Goal: Check status

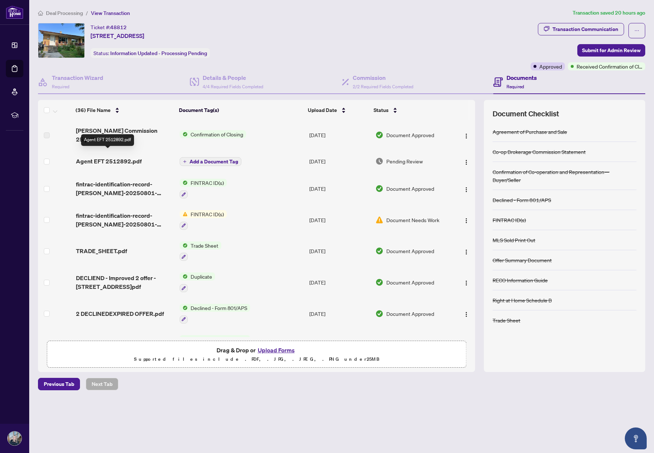
click at [119, 157] on span "Agent EFT 2512892.pdf" at bounding box center [109, 161] width 66 height 9
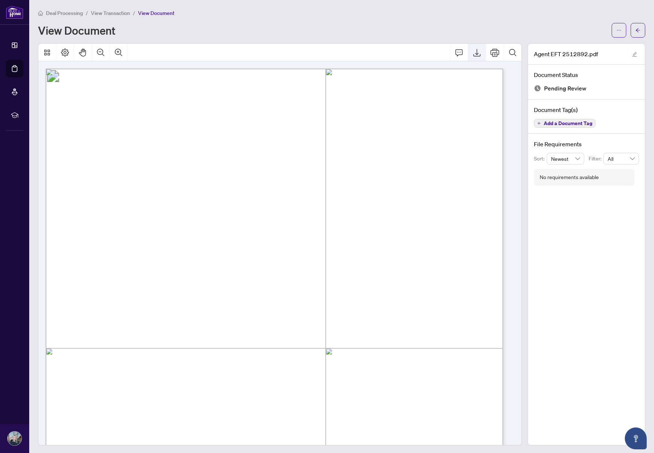
click at [472, 51] on icon "Export" at bounding box center [476, 52] width 9 height 9
click at [635, 30] on icon "arrow-left" at bounding box center [637, 30] width 5 height 5
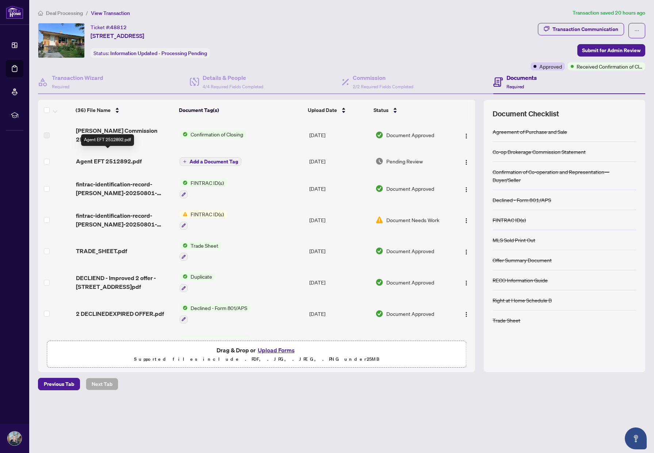
click at [107, 157] on span "Agent EFT 2512892.pdf" at bounding box center [109, 161] width 66 height 9
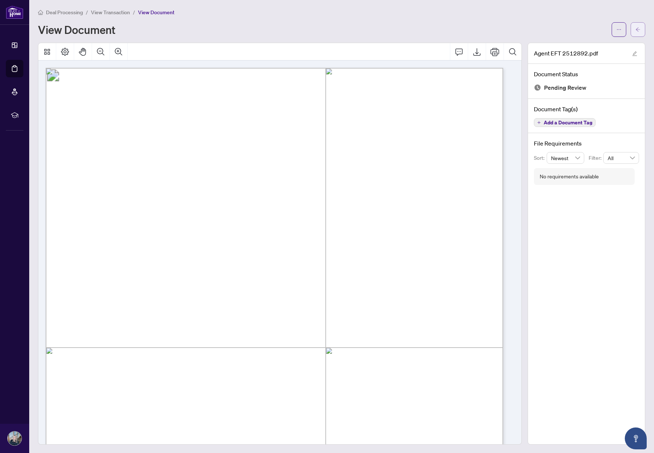
click at [635, 31] on icon "arrow-left" at bounding box center [637, 29] width 5 height 5
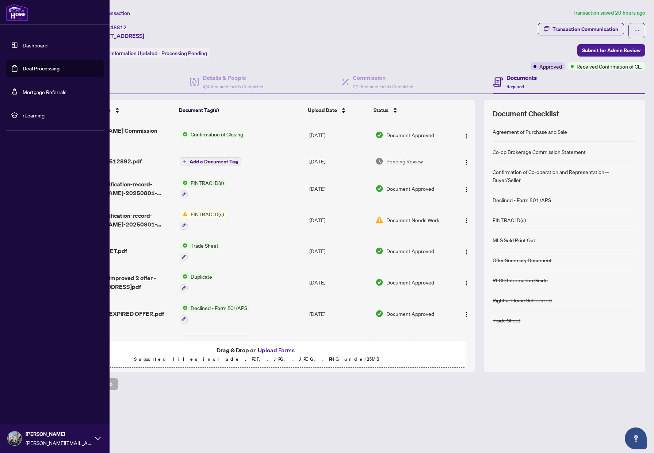
click at [38, 42] on link "Dashboard" at bounding box center [35, 45] width 25 height 7
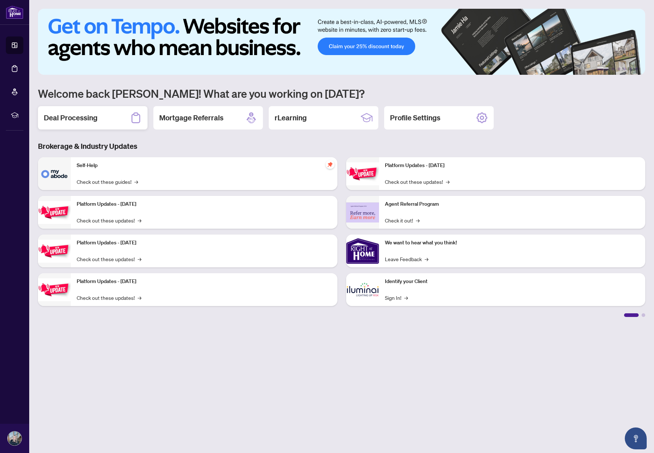
click at [77, 117] on h2 "Deal Processing" at bounding box center [71, 118] width 54 height 10
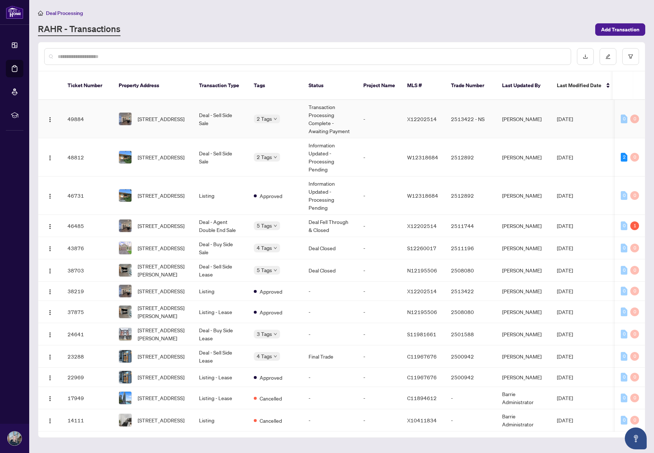
click at [324, 109] on td "Transaction Processing Complete - Awaiting Payment" at bounding box center [330, 119] width 55 height 38
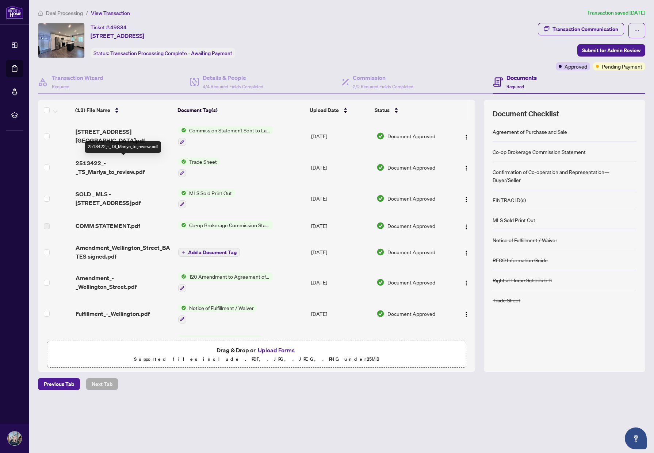
click at [100, 170] on span "2513422_-_TS_Mariya_to_review.pdf" at bounding box center [124, 168] width 97 height 18
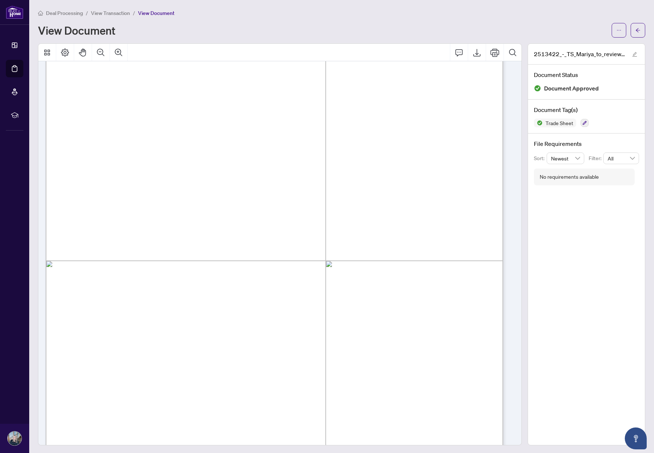
scroll to position [122, 0]
click at [635, 29] on icon "arrow-left" at bounding box center [637, 30] width 5 height 5
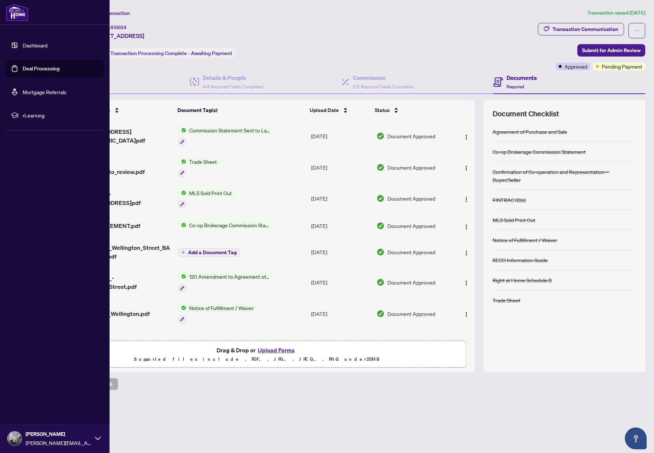
click at [23, 42] on link "Dashboard" at bounding box center [35, 45] width 25 height 7
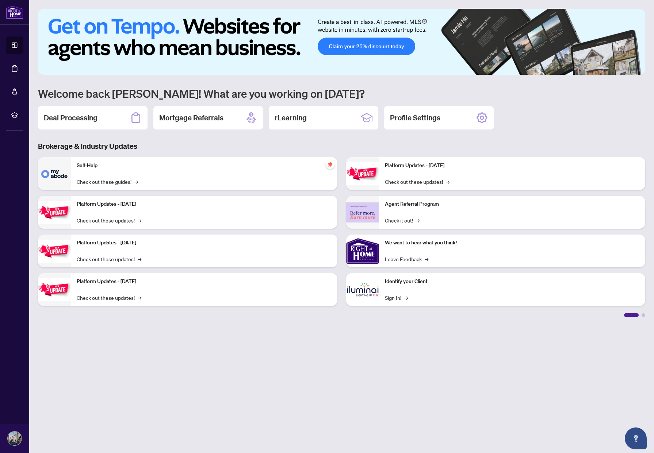
click at [161, 172] on div "Self-Help Check out these guides! →" at bounding box center [204, 173] width 266 height 33
click at [83, 115] on h2 "Deal Processing" at bounding box center [71, 118] width 54 height 10
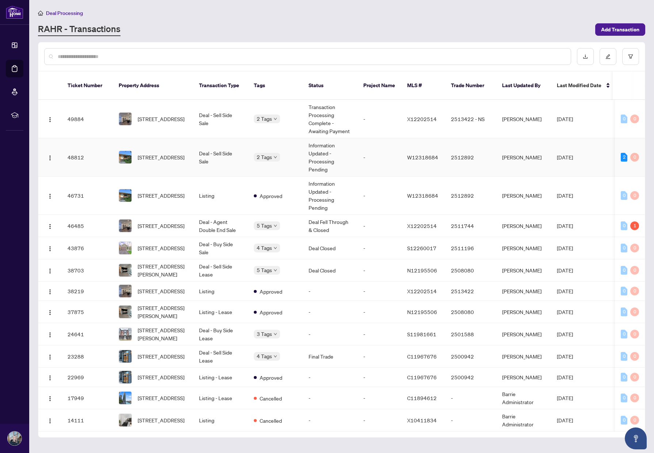
click at [136, 151] on div "[STREET_ADDRESS]" at bounding box center [153, 157] width 69 height 13
click at [161, 115] on span "[STREET_ADDRESS]" at bounding box center [161, 119] width 47 height 8
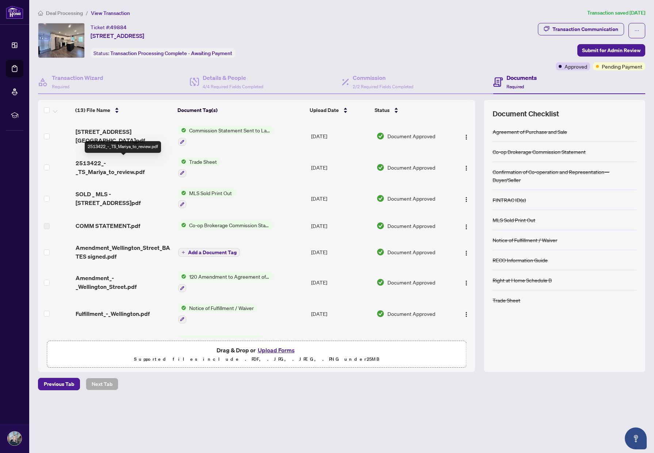
click at [96, 168] on span "2513422_-_TS_Mariya_to_review.pdf" at bounding box center [124, 168] width 97 height 18
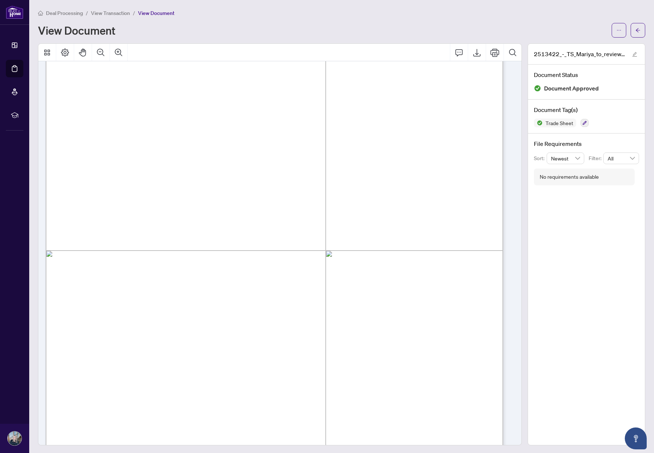
scroll to position [98, 0]
drag, startPoint x: 419, startPoint y: 253, endPoint x: 437, endPoint y: 252, distance: 18.3
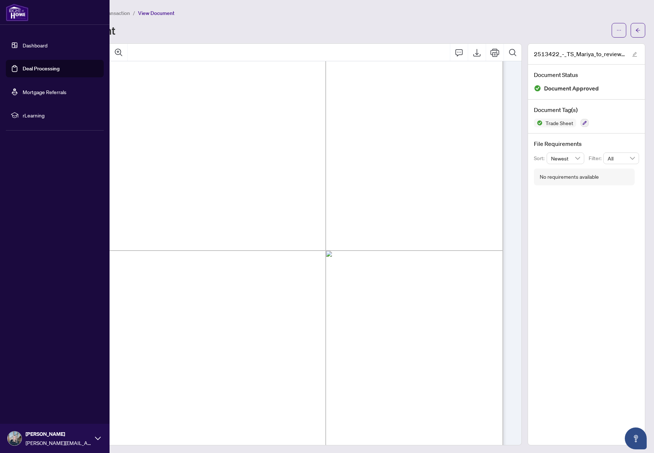
click at [36, 44] on link "Dashboard" at bounding box center [35, 45] width 25 height 7
